Goal: Communication & Community: Answer question/provide support

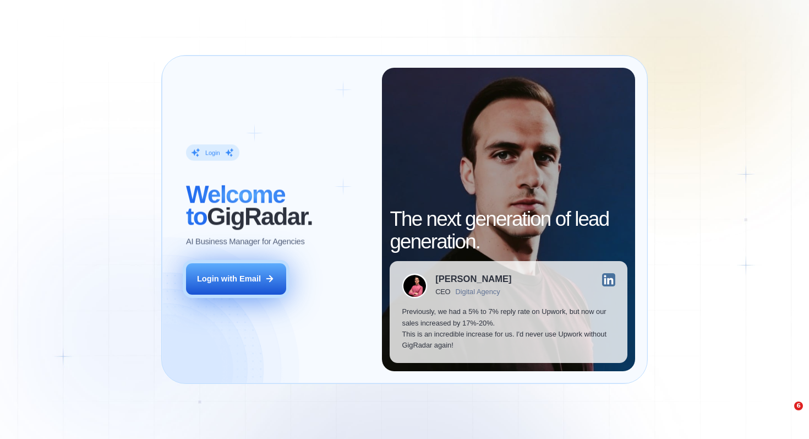
click at [223, 284] on div "Login with Email" at bounding box center [229, 278] width 64 height 11
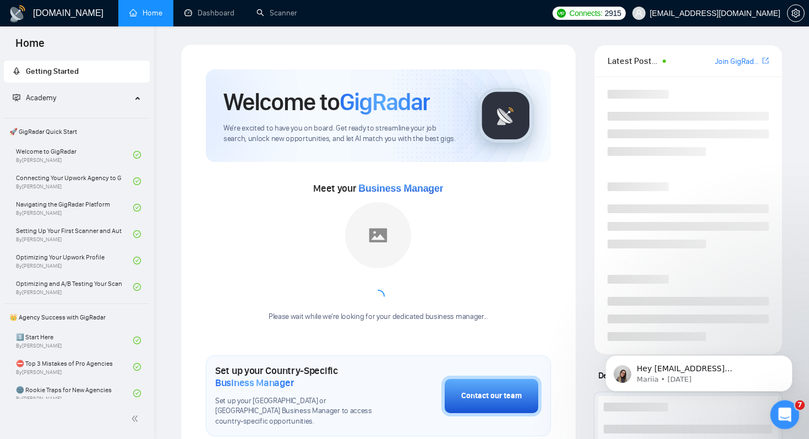
click at [790, 415] on div "Open Intercom Messenger" at bounding box center [783, 413] width 36 height 36
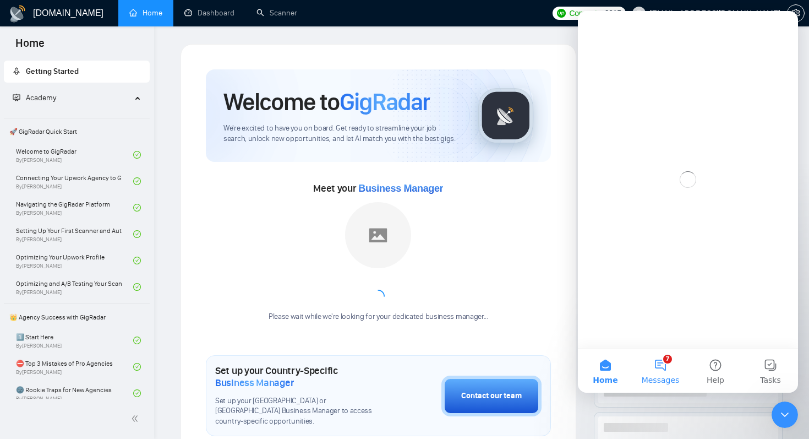
click at [659, 371] on button "7 Messages" at bounding box center [660, 371] width 55 height 44
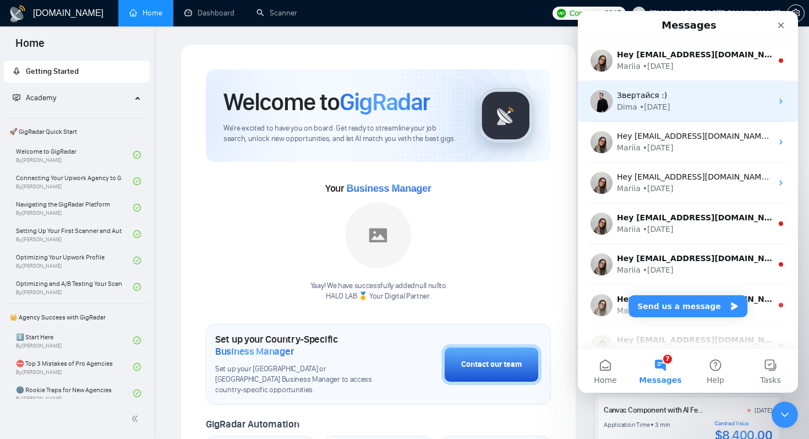
click at [708, 96] on div "Звертайся :)" at bounding box center [694, 96] width 155 height 12
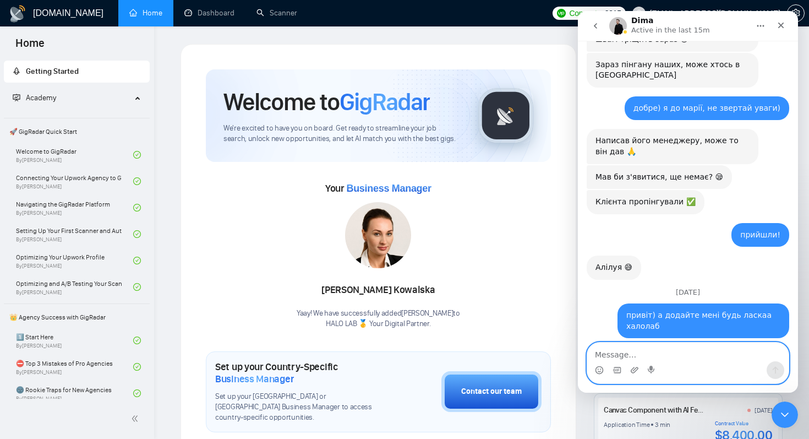
click at [684, 353] on textarea "Message…" at bounding box center [689, 351] width 202 height 19
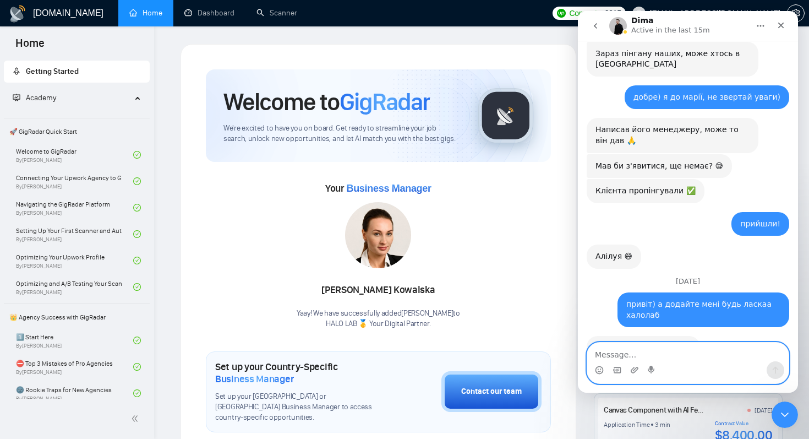
scroll to position [11342, 0]
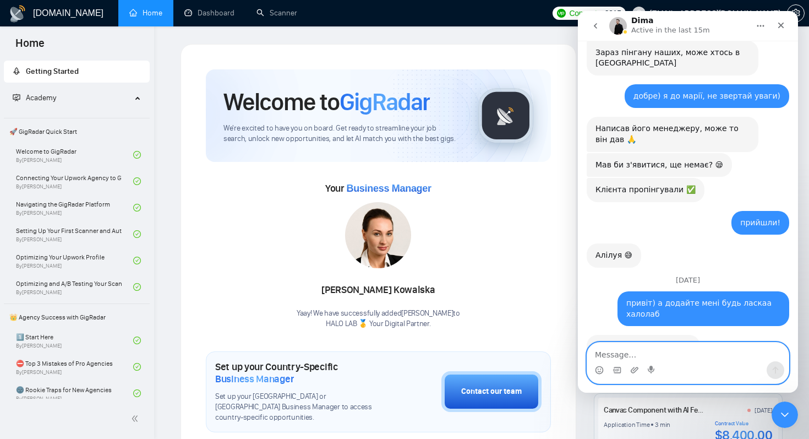
type textarea "H"
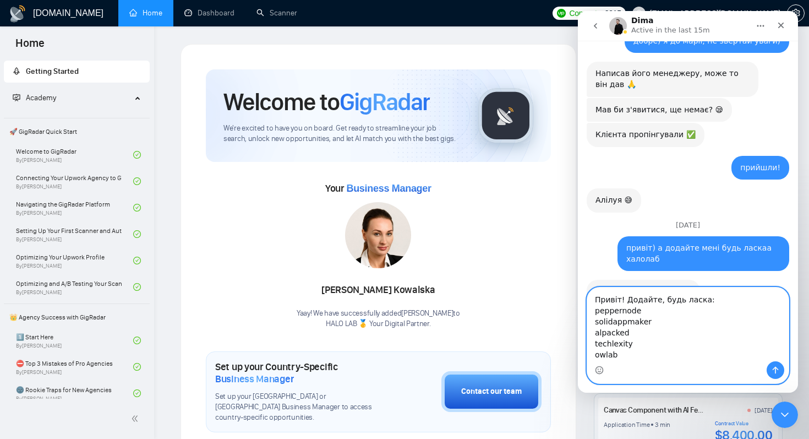
scroll to position [11409, 0]
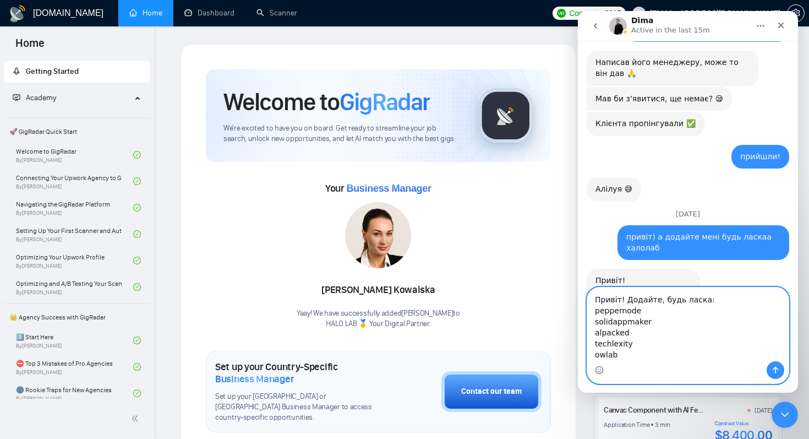
click at [650, 355] on textarea "Привіт! Додайте, будь ласка: peppernode solidappmaker alpacked techlexity owlab" at bounding box center [689, 324] width 202 height 74
paste textarea "[PERSON_NAME][EMAIL_ADDRESS][PERSON_NAME][DOMAIN_NAME]"
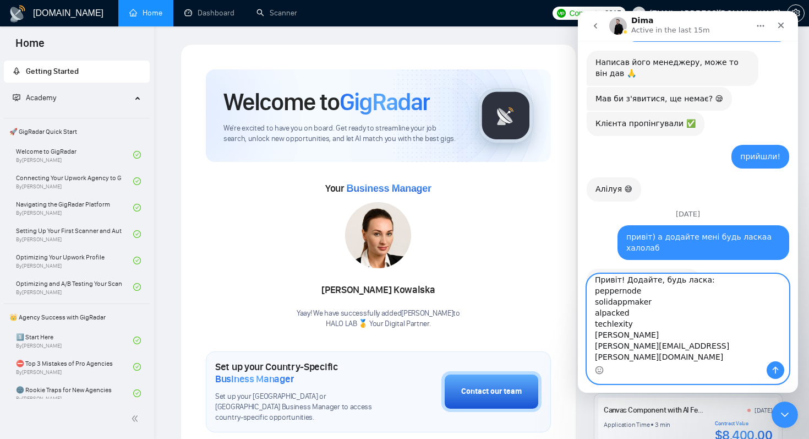
scroll to position [11411, 0]
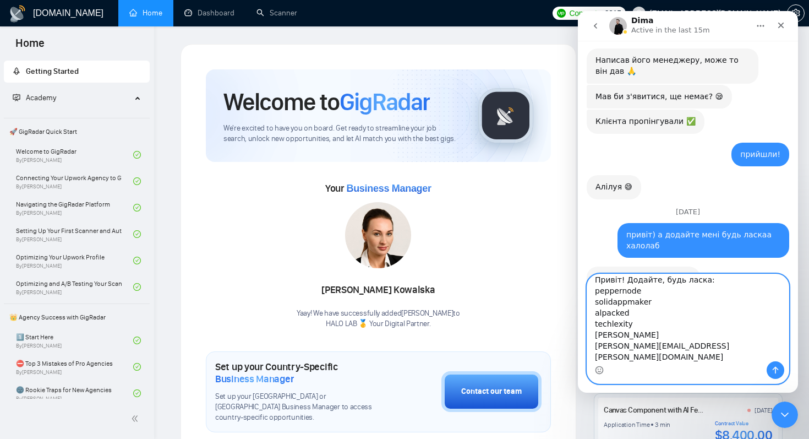
click at [648, 282] on textarea "Привіт! Додайте, будь ласка: peppernode solidappmaker alpacked techlexity [PERS…" at bounding box center [689, 317] width 202 height 87
click at [722, 345] on textarea "Привіт! Додайте, будь ласка: peppernode solidappmaker alpacked techlexity [PERS…" at bounding box center [689, 317] width 202 height 87
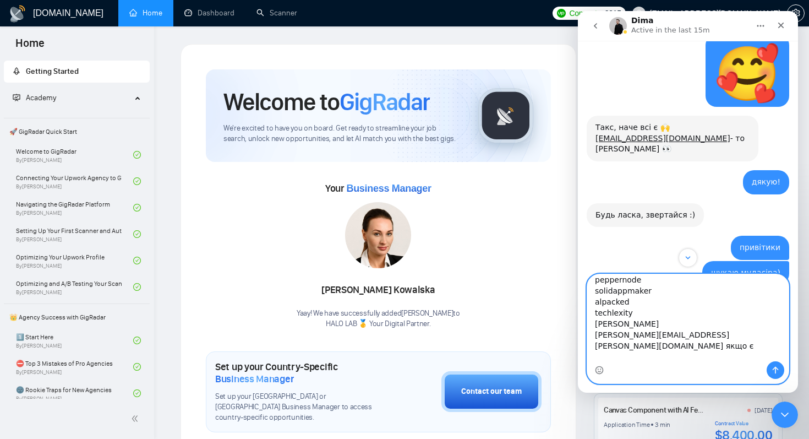
scroll to position [29, 0]
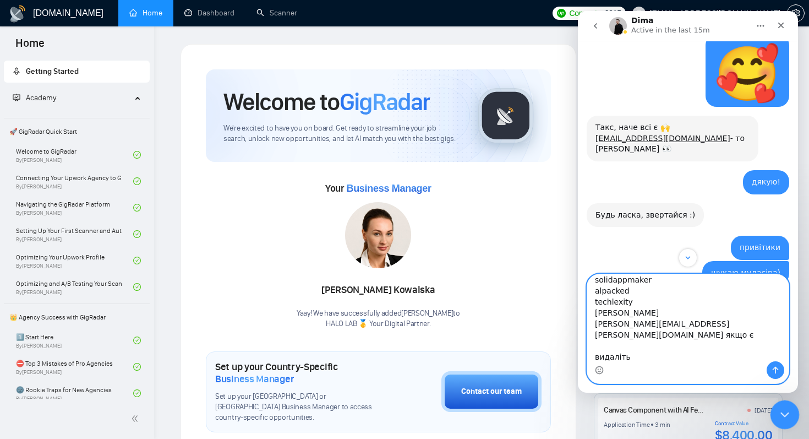
type textarea "Привіт! Додайте, будь ласка: peppernode solidappmaker alpacked techlexity [PERS…"
click at [780, 414] on icon "Close Intercom Messenger" at bounding box center [783, 412] width 13 height 13
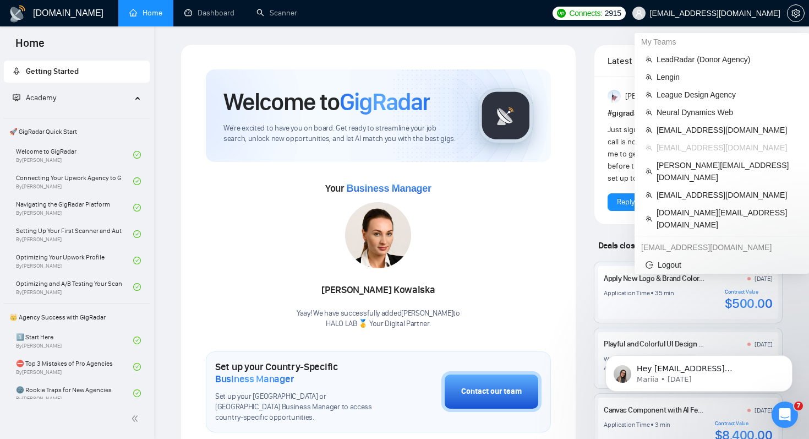
scroll to position [11411, 0]
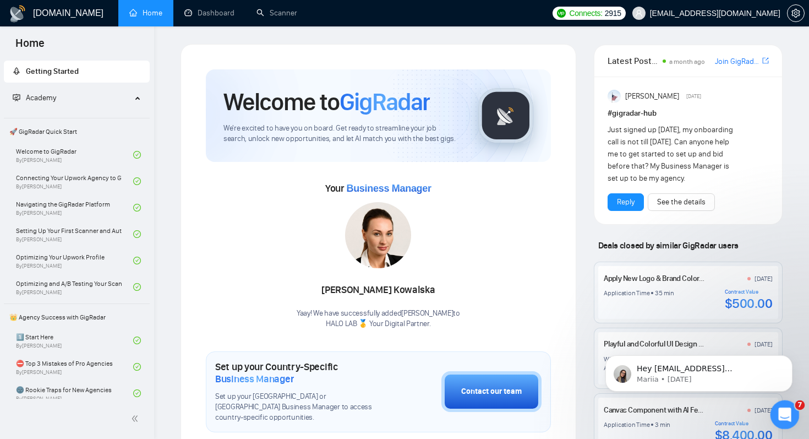
click at [781, 412] on icon "Open Intercom Messenger" at bounding box center [784, 413] width 18 height 18
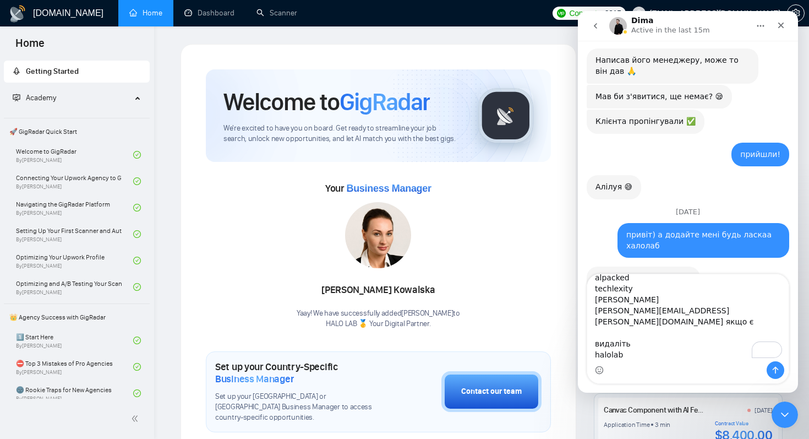
scroll to position [51, 0]
type textarea "Привіт! Додайте, будь ласка: peppernode solidappmaker alpacked techlexity [PERS…"
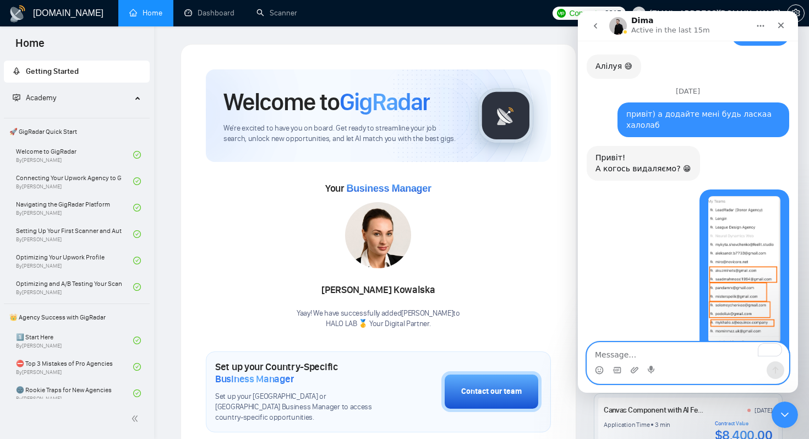
scroll to position [11581, 0]
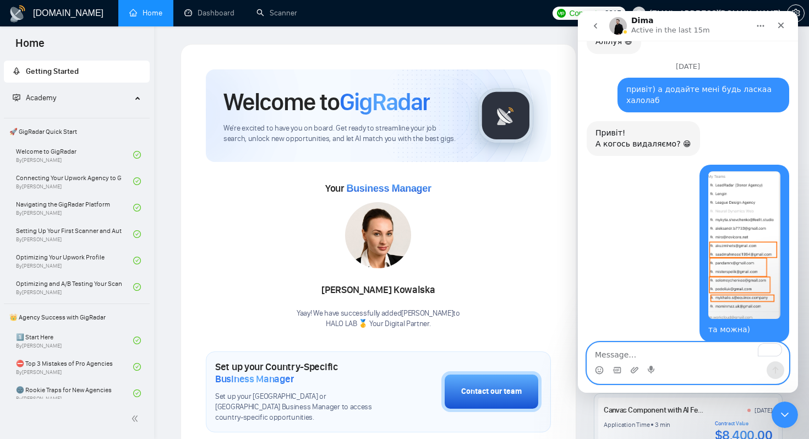
click at [657, 358] on textarea "To enrich screen reader interactions, please activate Accessibility in Grammarl…" at bounding box center [689, 351] width 202 height 19
type textarea "дякую"
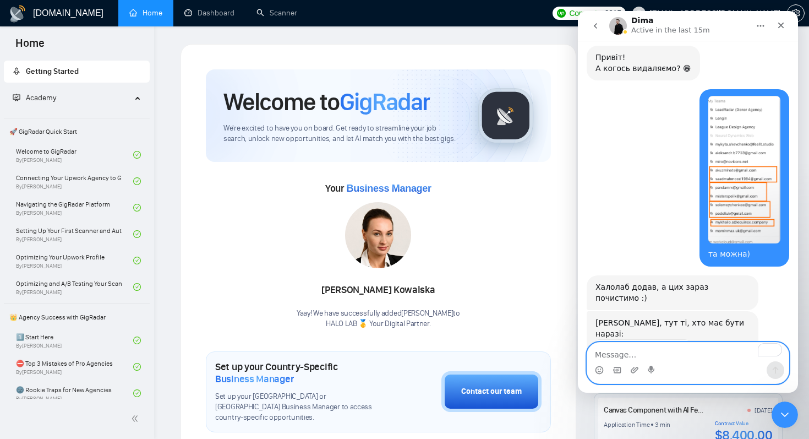
scroll to position [11647, 0]
